Goal: Information Seeking & Learning: Learn about a topic

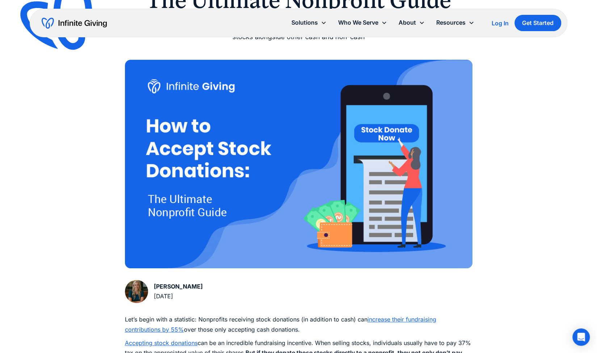
scroll to position [120, 0]
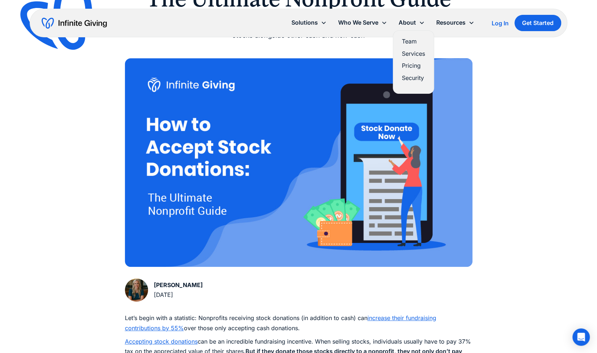
click at [410, 66] on link "Pricing" at bounding box center [413, 66] width 23 height 10
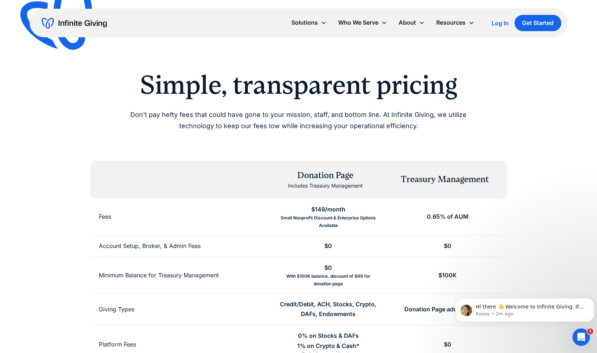
click at [269, 170] on div "Donation Page Includes Treasury Management Treasury Management" at bounding box center [298, 180] width 417 height 38
click at [245, 39] on div "Simple, transparent pricing Don't pay hefty fees that could have gone to your m…" at bounding box center [299, 272] width 538 height 545
